Goal: Task Accomplishment & Management: Use online tool/utility

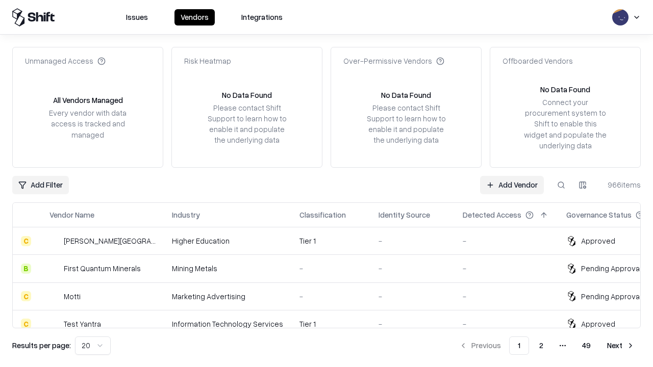
click at [511, 185] on link "Add Vendor" at bounding box center [512, 185] width 64 height 18
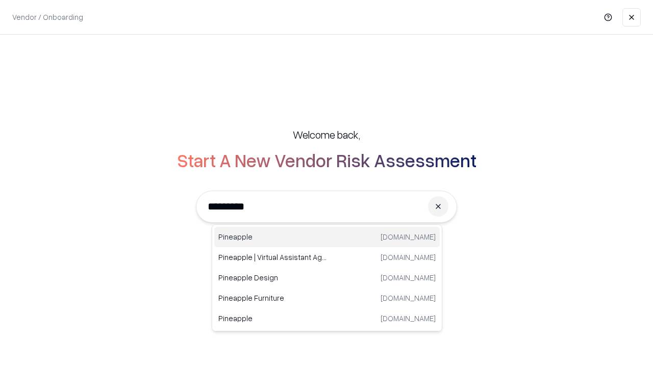
click at [327, 237] on div "Pineapple [DOMAIN_NAME]" at bounding box center [326, 237] width 225 height 20
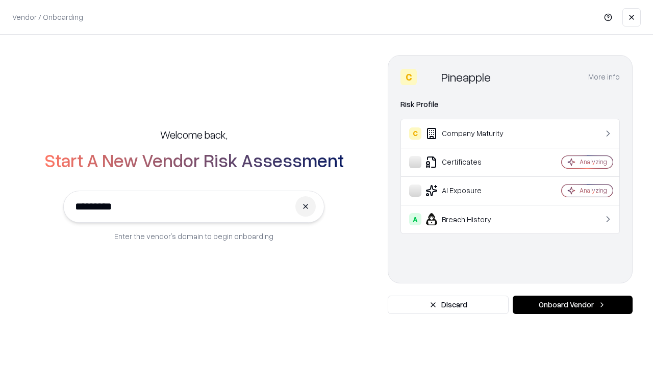
type input "*********"
click at [572, 305] on button "Onboard Vendor" at bounding box center [572, 305] width 120 height 18
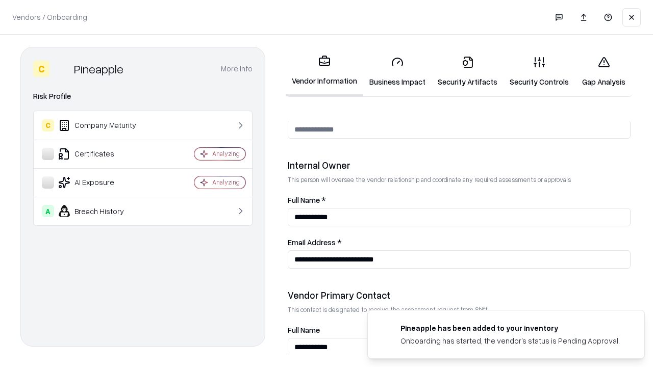
scroll to position [528, 0]
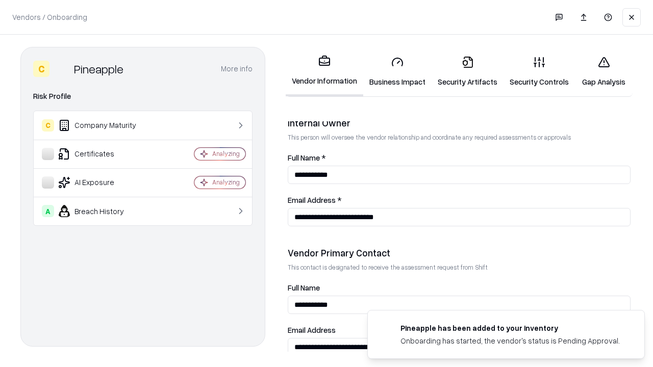
click at [397, 71] on link "Business Impact" at bounding box center [397, 71] width 68 height 47
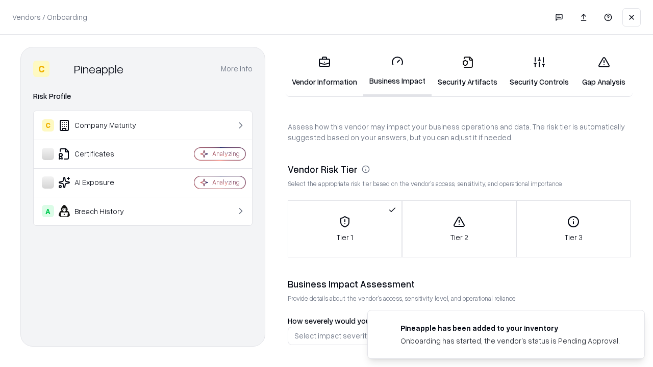
click at [603, 71] on link "Gap Analysis" at bounding box center [604, 71] width 58 height 47
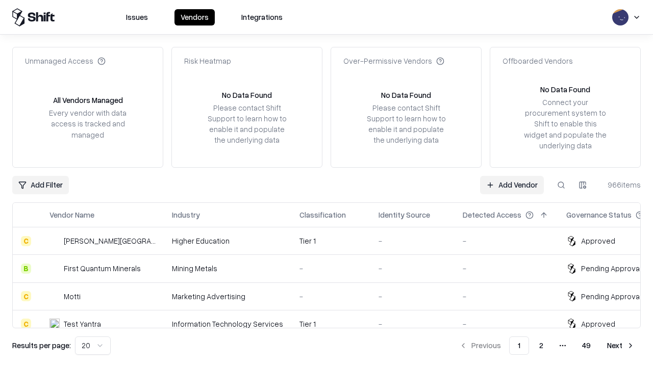
click at [511, 185] on link "Add Vendor" at bounding box center [512, 185] width 64 height 18
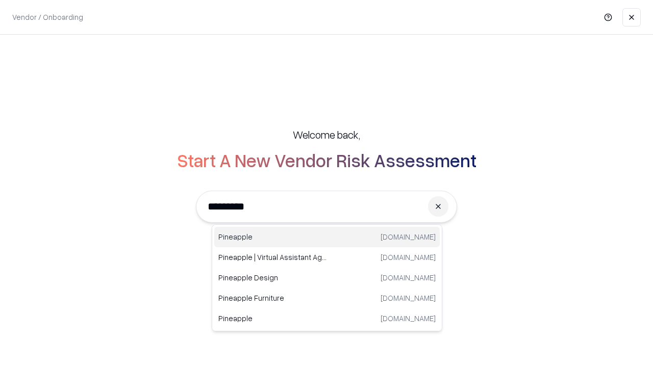
click at [327, 237] on div "Pineapple [DOMAIN_NAME]" at bounding box center [326, 237] width 225 height 20
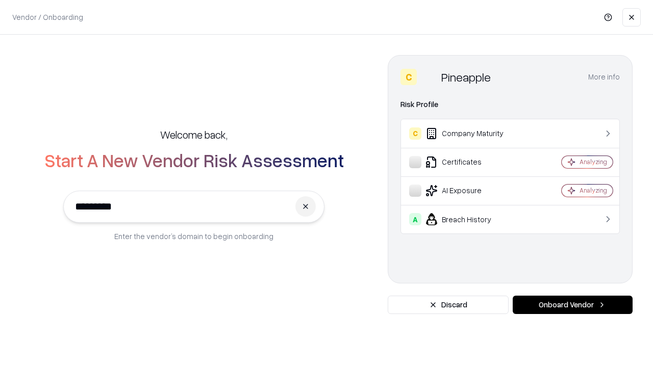
type input "*********"
click at [572, 305] on button "Onboard Vendor" at bounding box center [572, 305] width 120 height 18
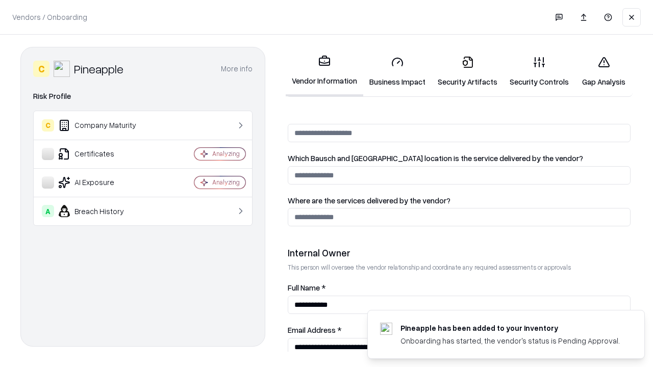
scroll to position [528, 0]
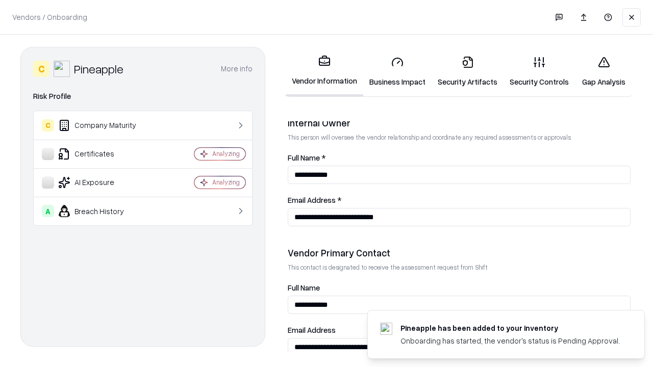
click at [603, 71] on link "Gap Analysis" at bounding box center [604, 71] width 58 height 47
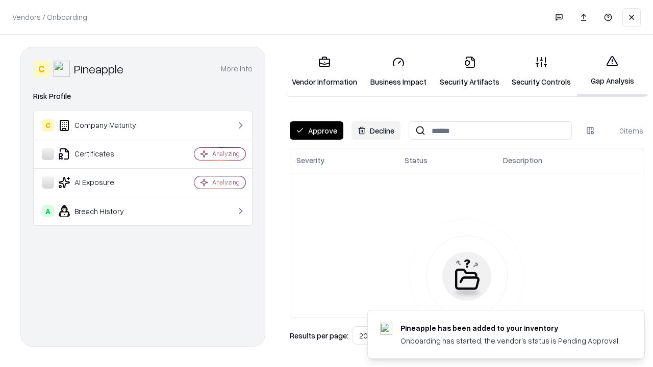
click at [316, 131] on button "Approve" at bounding box center [317, 130] width 54 height 18
